Goal: Navigation & Orientation: Find specific page/section

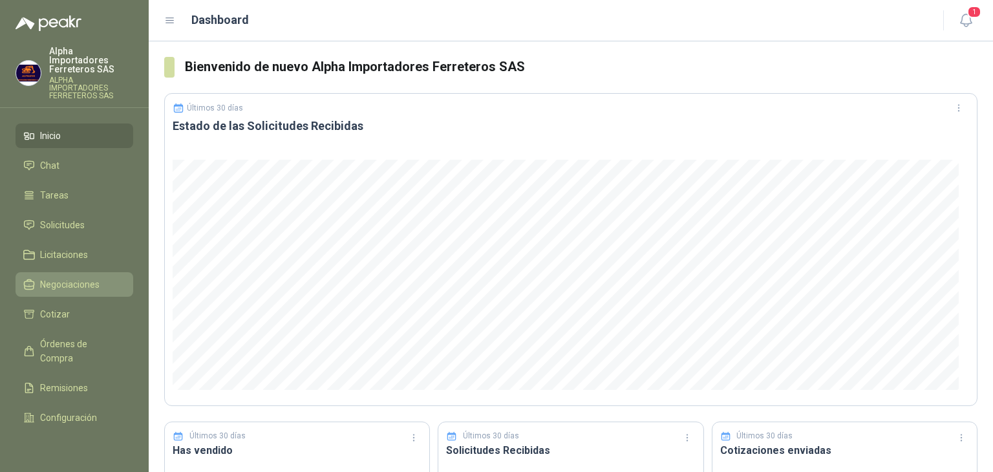
click at [75, 277] on span "Negociaciones" at bounding box center [69, 284] width 59 height 14
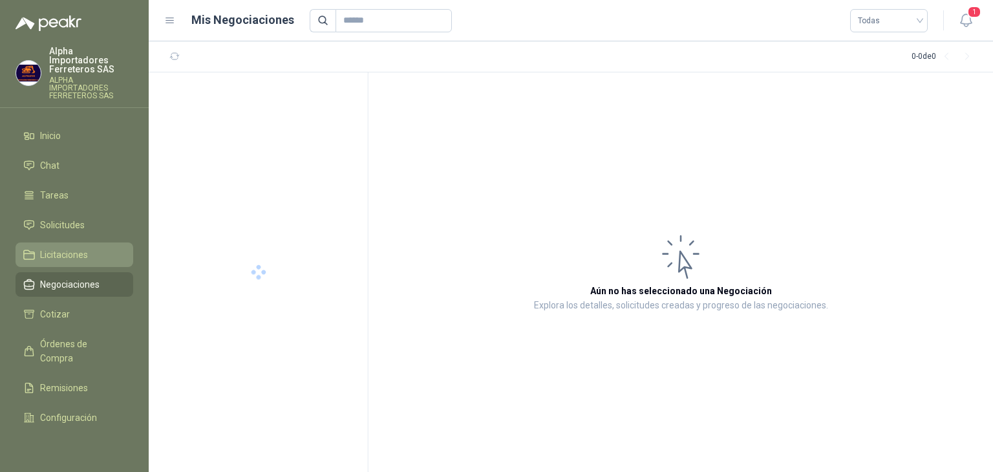
click at [67, 248] on span "Licitaciones" at bounding box center [64, 255] width 48 height 14
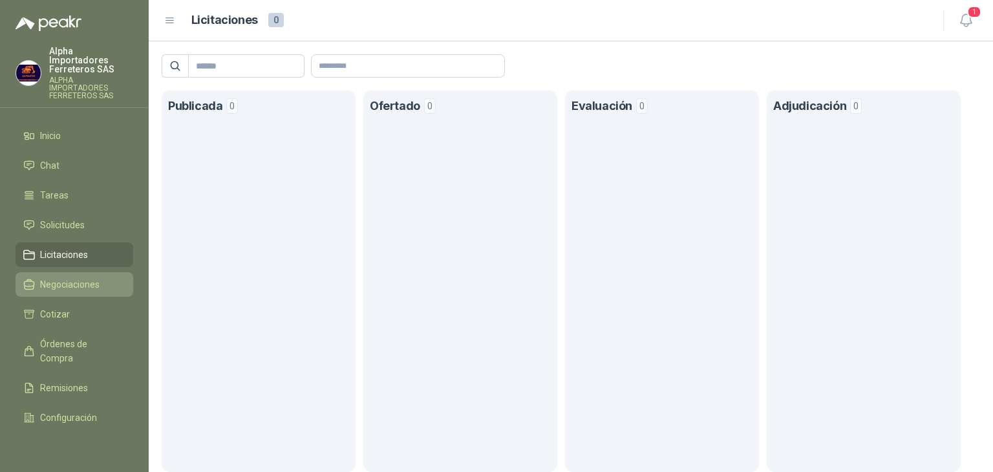
click at [66, 277] on span "Negociaciones" at bounding box center [69, 284] width 59 height 14
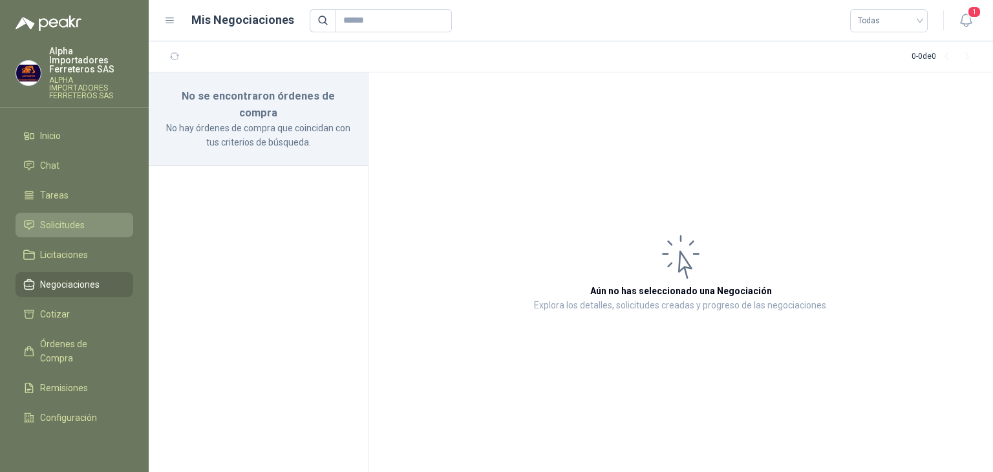
click at [74, 218] on span "Solicitudes" at bounding box center [62, 225] width 45 height 14
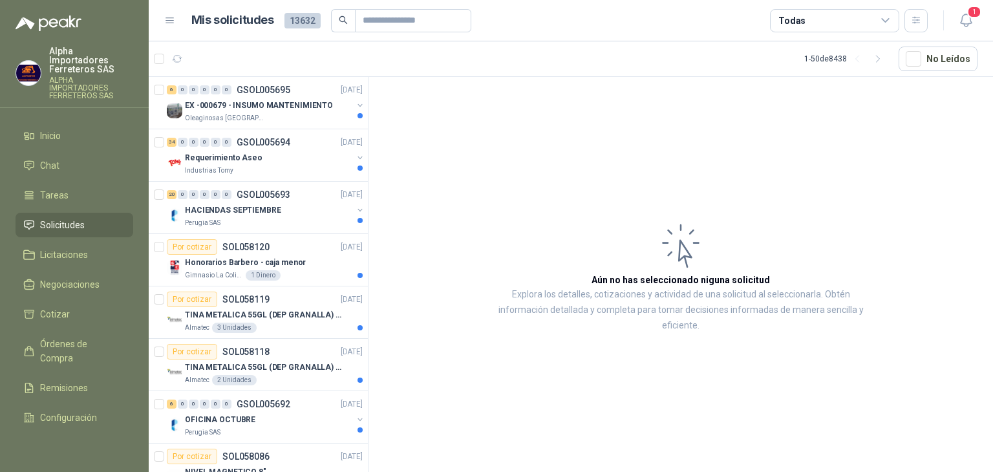
click at [858, 21] on div "Todas" at bounding box center [834, 20] width 129 height 23
